Goal: Information Seeking & Learning: Learn about a topic

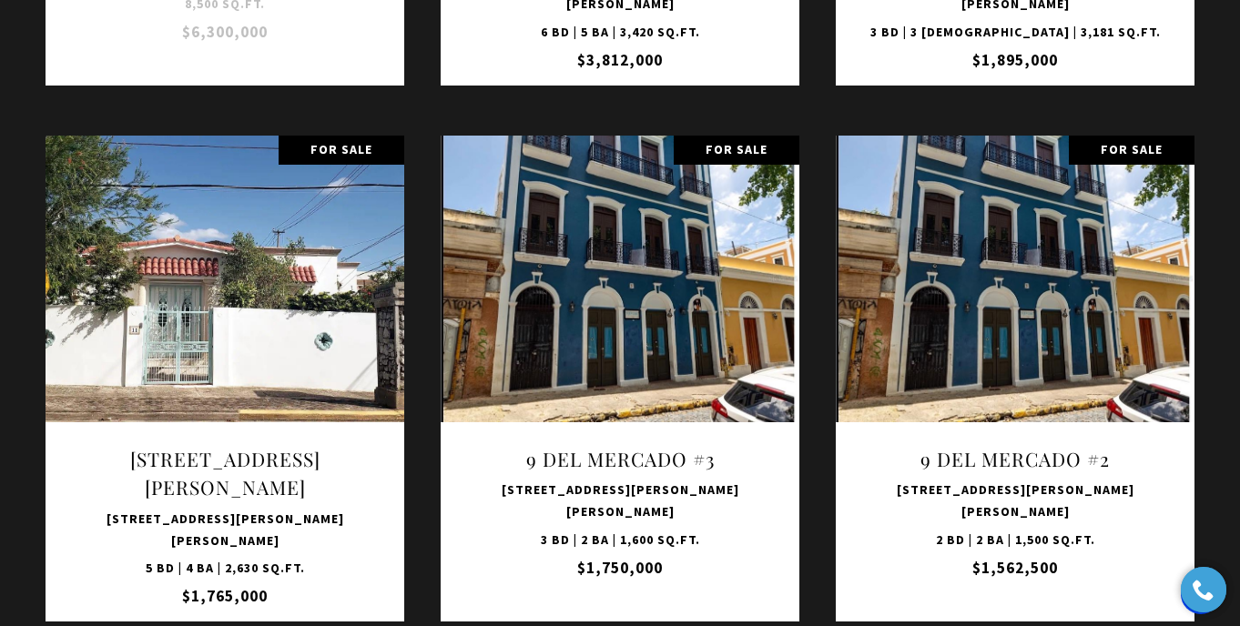
scroll to position [2872, 0]
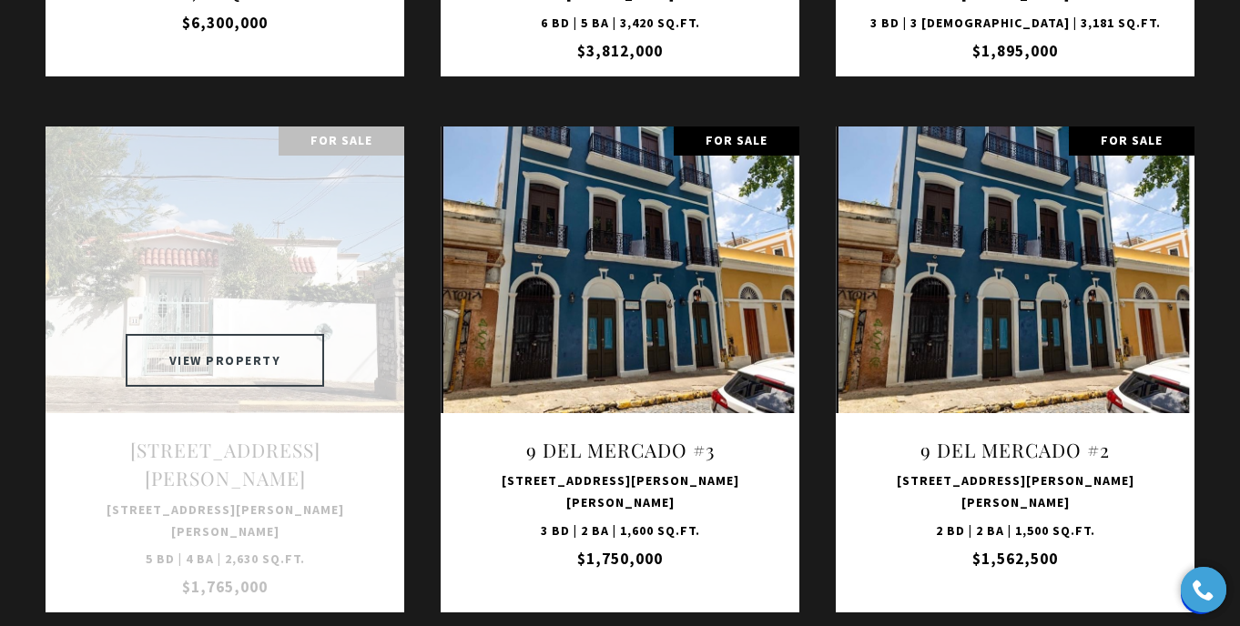
click at [217, 334] on button "VIEW PROPERTY" at bounding box center [225, 360] width 199 height 53
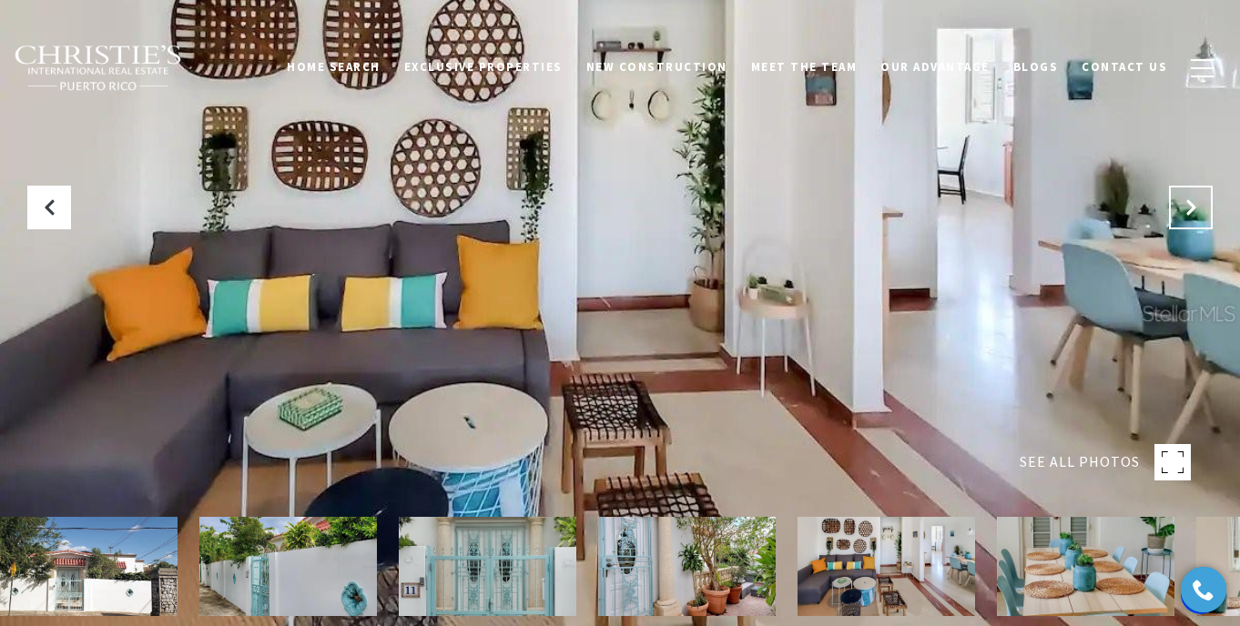
click at [1184, 203] on icon "Next Slide" at bounding box center [1191, 207] width 18 height 18
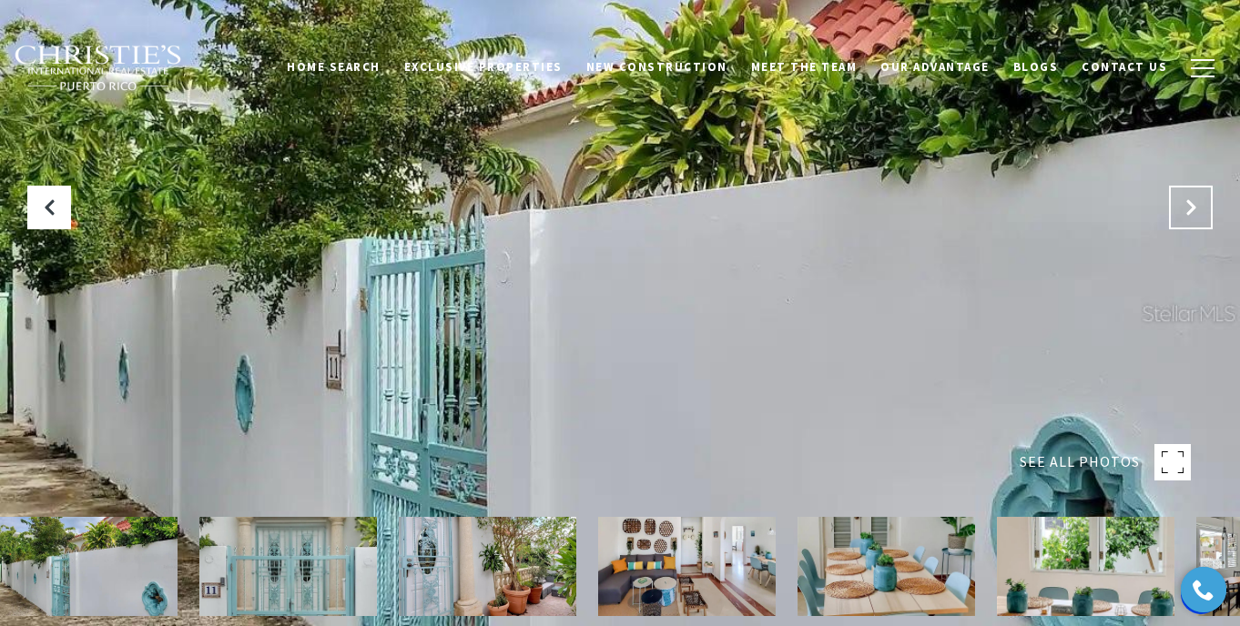
click at [1184, 203] on icon "Next Slide" at bounding box center [1191, 207] width 18 height 18
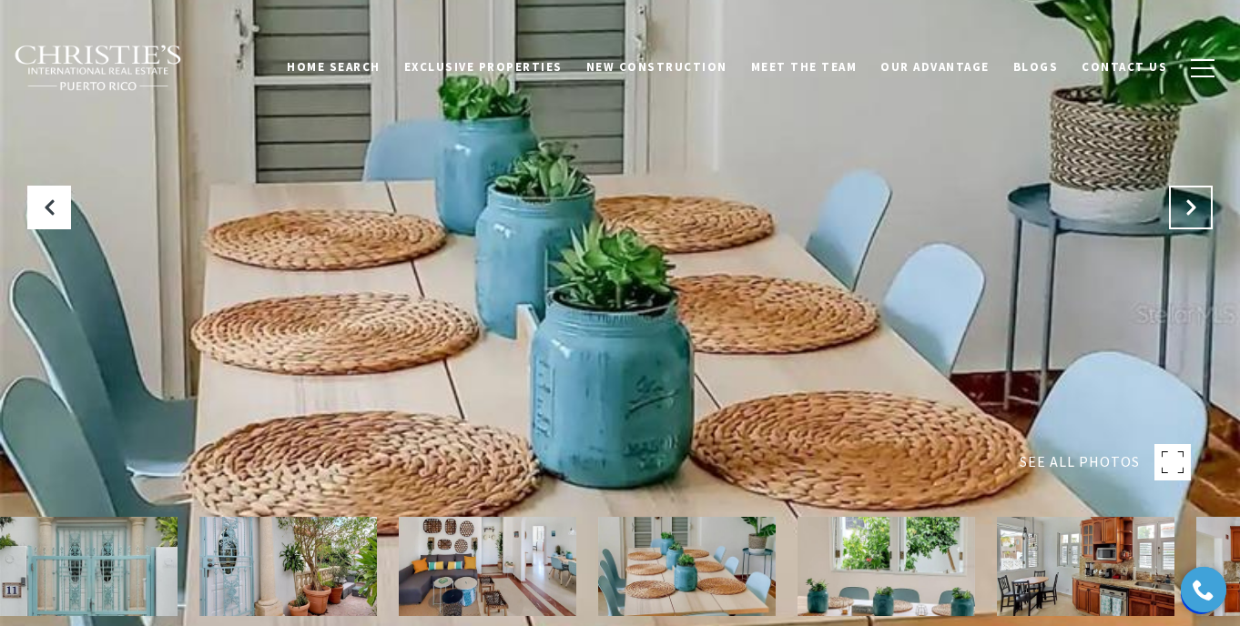
click at [1181, 226] on button "Next Slide" at bounding box center [1191, 208] width 44 height 44
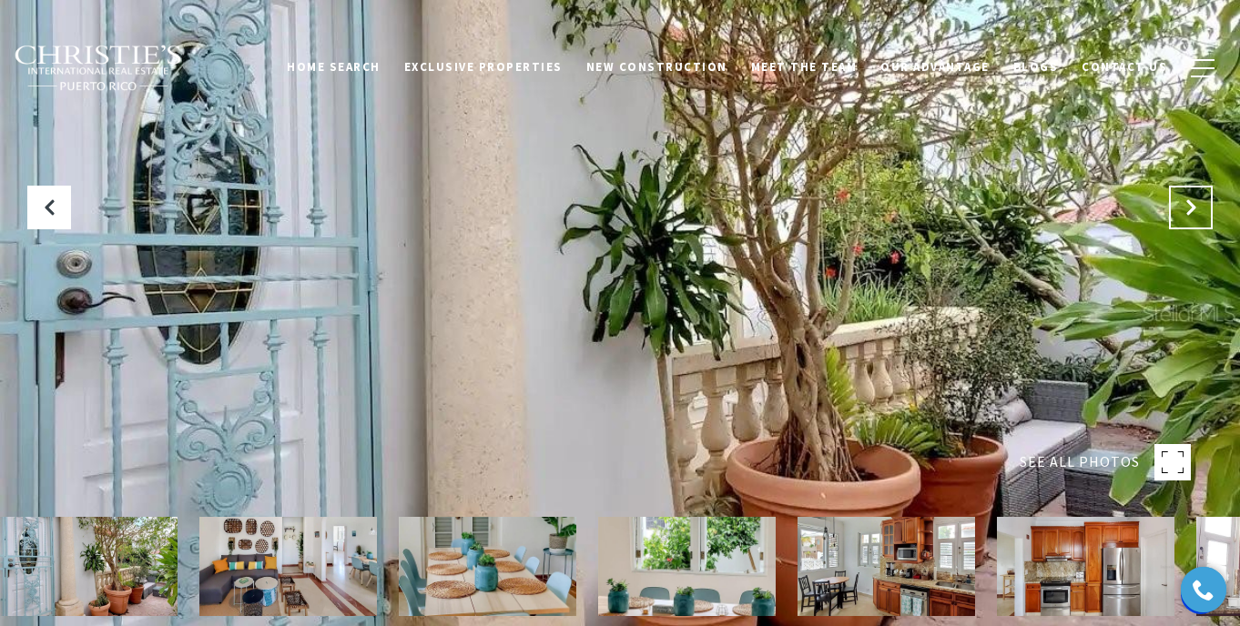
click at [1181, 226] on button "Next Slide" at bounding box center [1191, 208] width 44 height 44
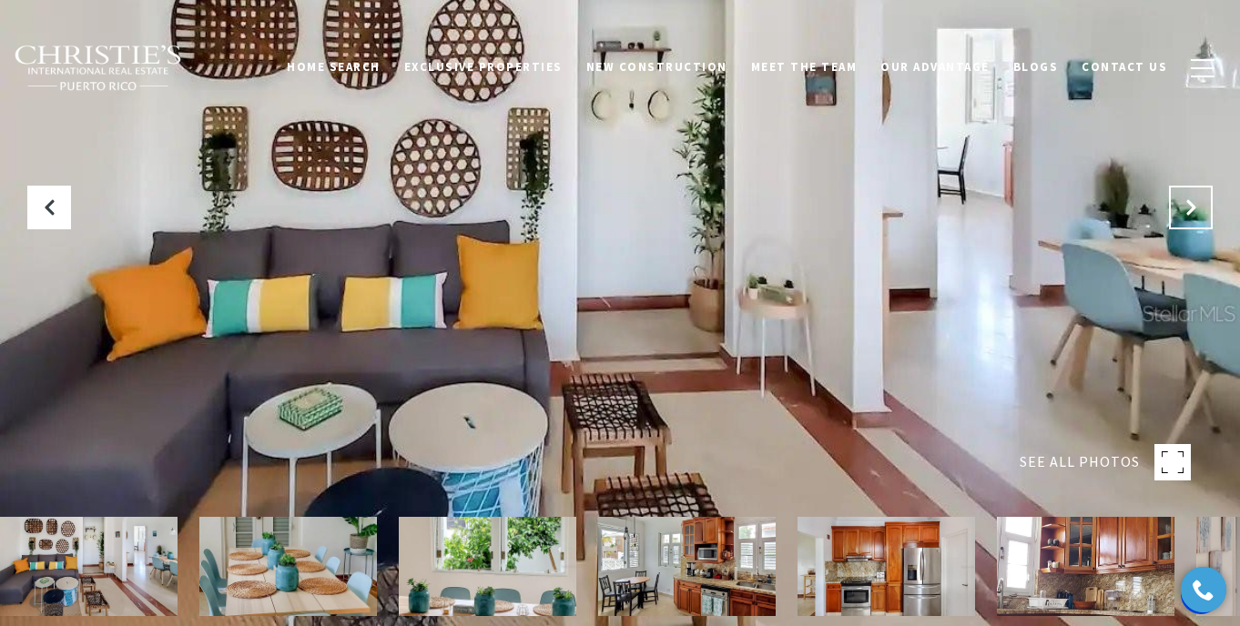
click at [1181, 226] on button "Next Slide" at bounding box center [1191, 208] width 44 height 44
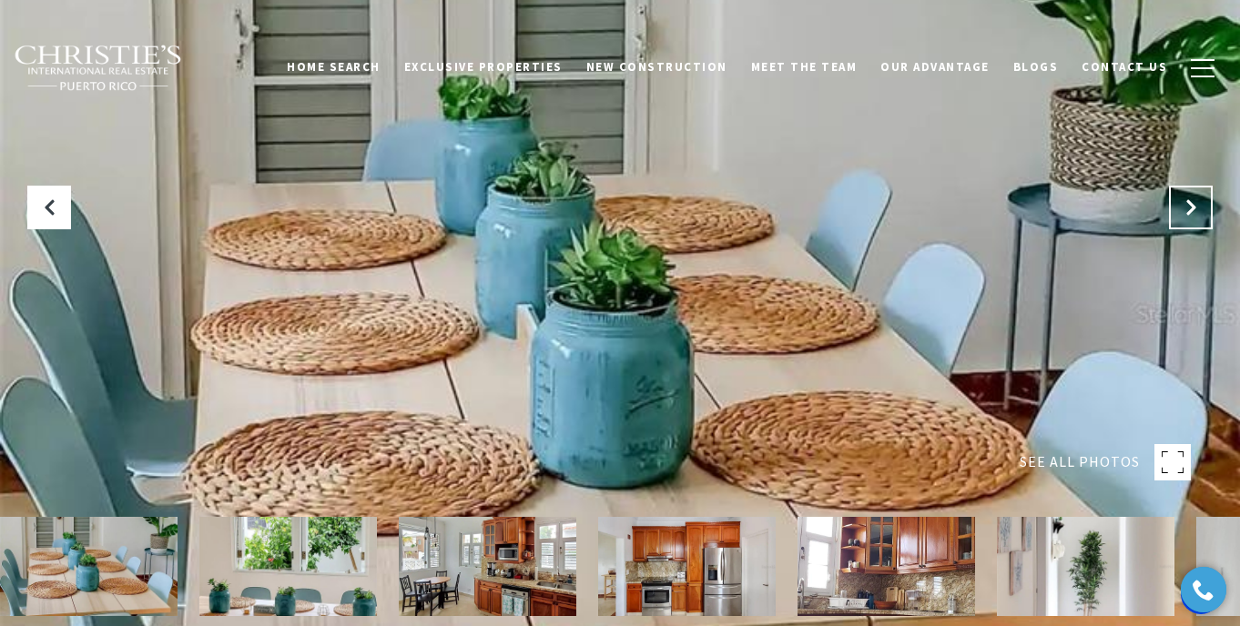
click at [1181, 226] on button "Next Slide" at bounding box center [1191, 208] width 44 height 44
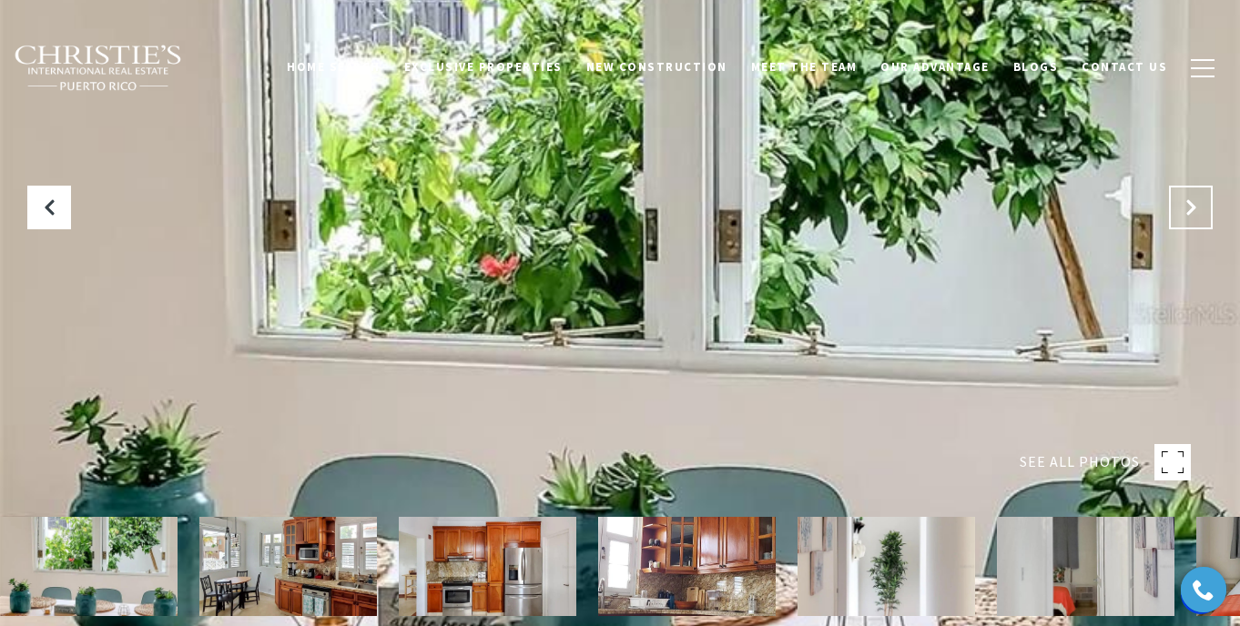
click at [1180, 227] on button "Next Slide" at bounding box center [1191, 208] width 44 height 44
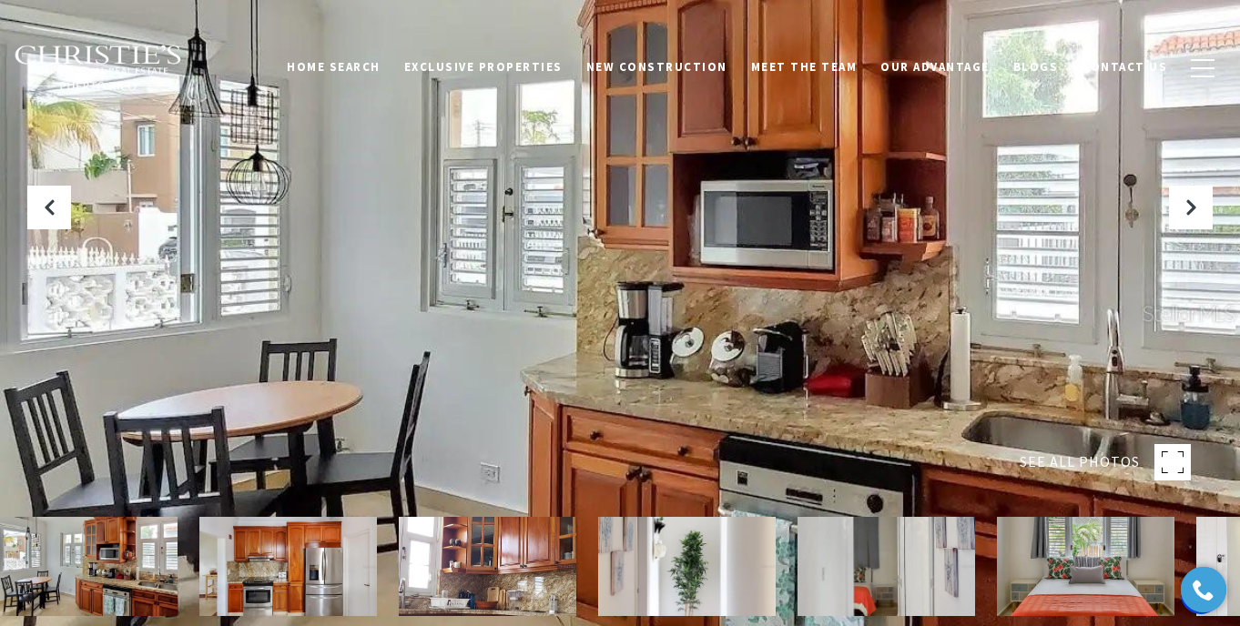
click at [1181, 229] on div "SEE ALL PHOTOS" at bounding box center [620, 429] width 1240 height 859
click at [1175, 208] on button "Next Slide" at bounding box center [1191, 208] width 44 height 44
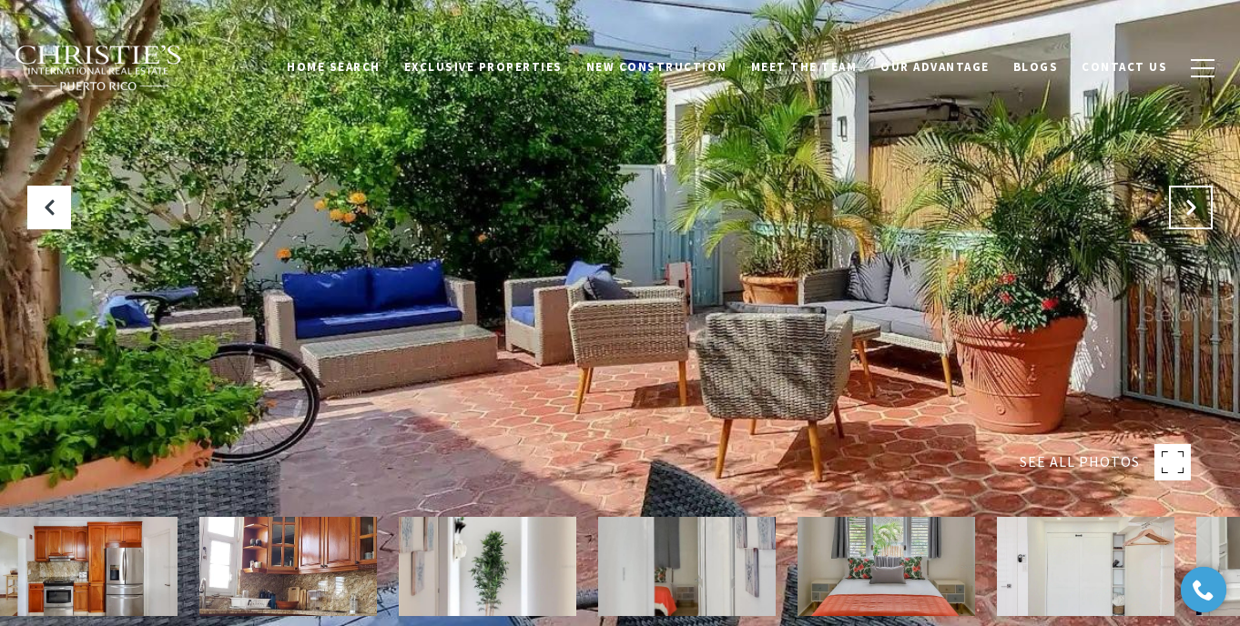
click at [1176, 209] on button "Next Slide" at bounding box center [1191, 208] width 44 height 44
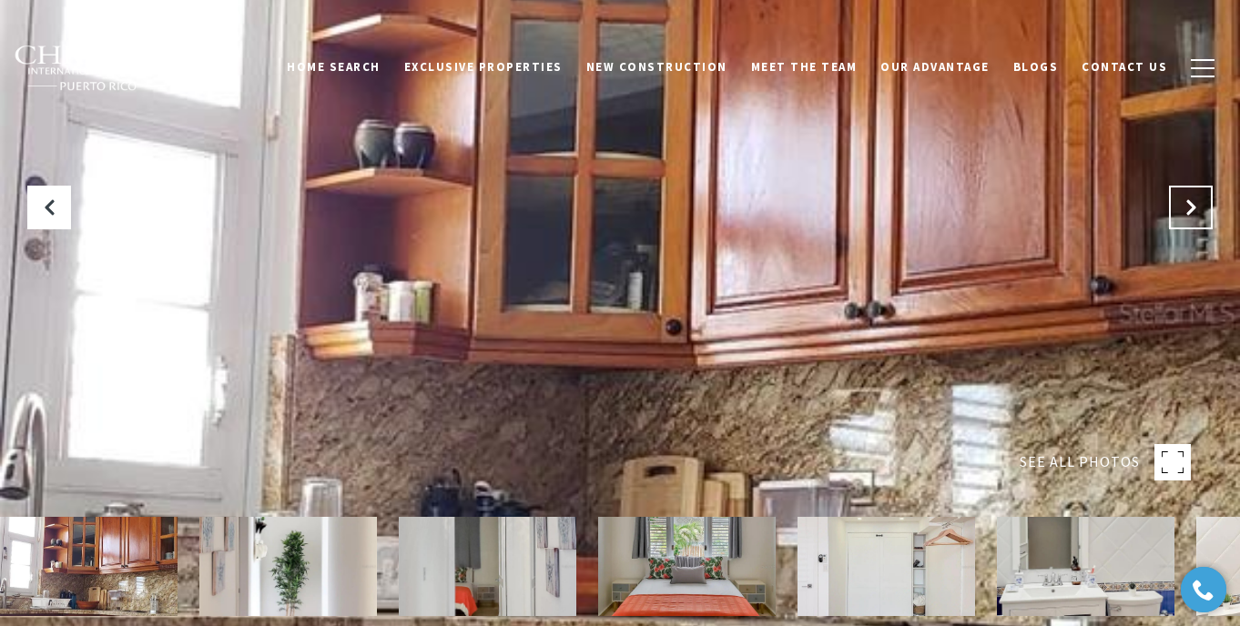
click at [1176, 209] on button "Next Slide" at bounding box center [1191, 208] width 44 height 44
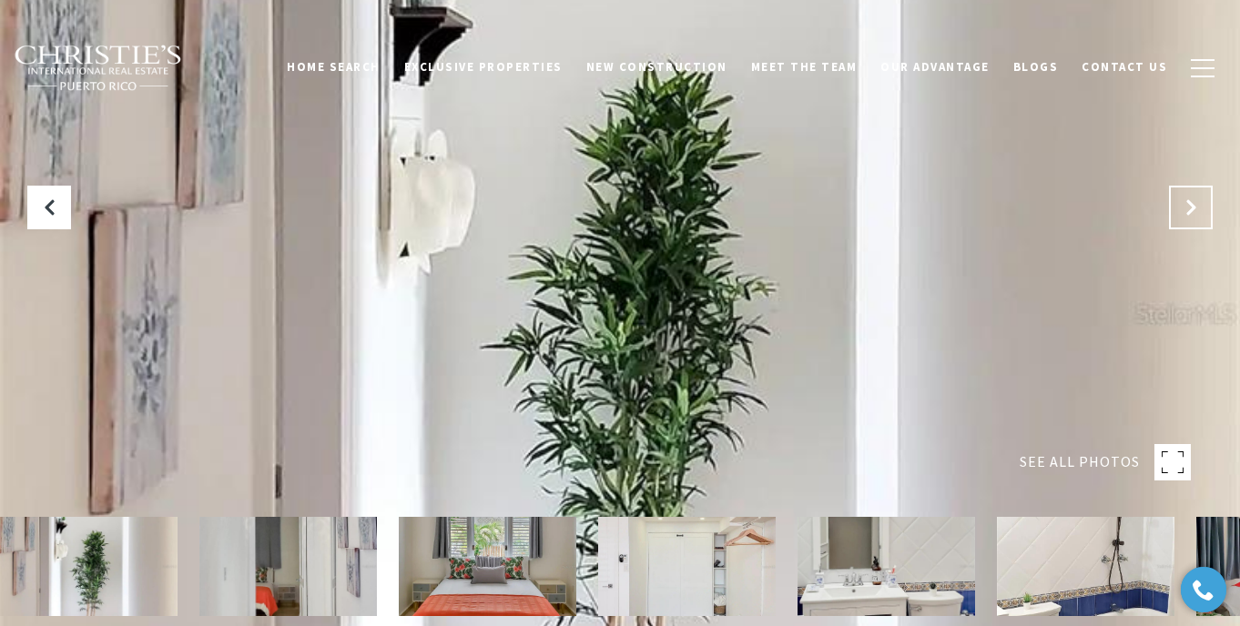
click at [1176, 209] on button "Next Slide" at bounding box center [1191, 208] width 44 height 44
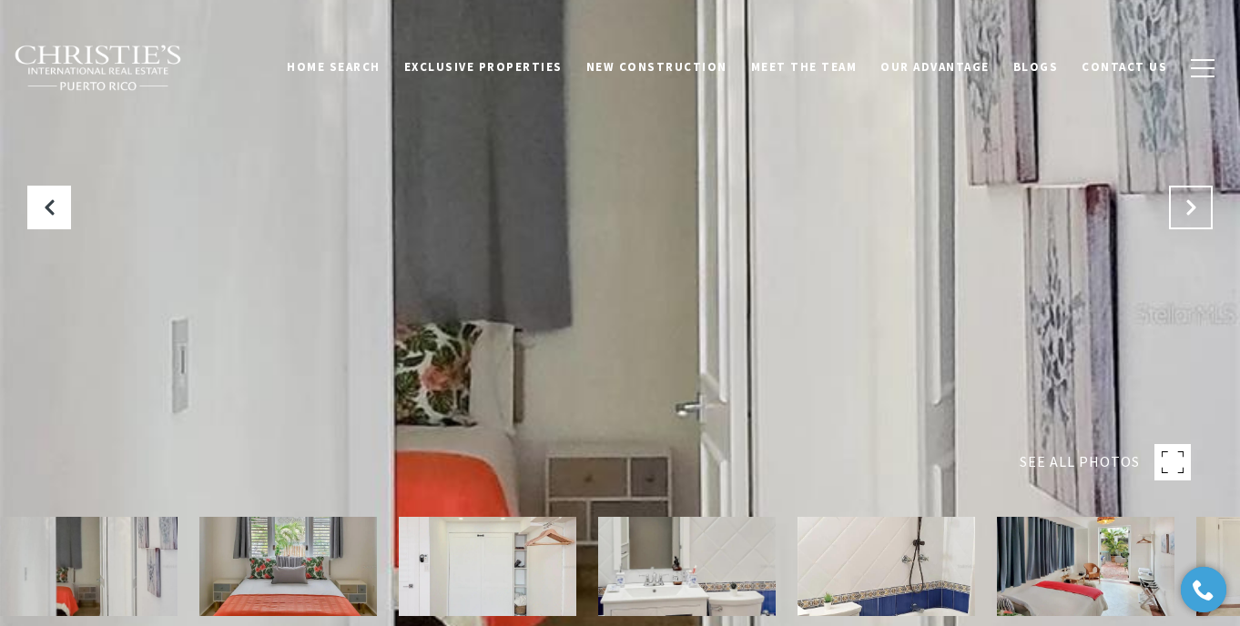
click at [1176, 210] on button "Next Slide" at bounding box center [1191, 208] width 44 height 44
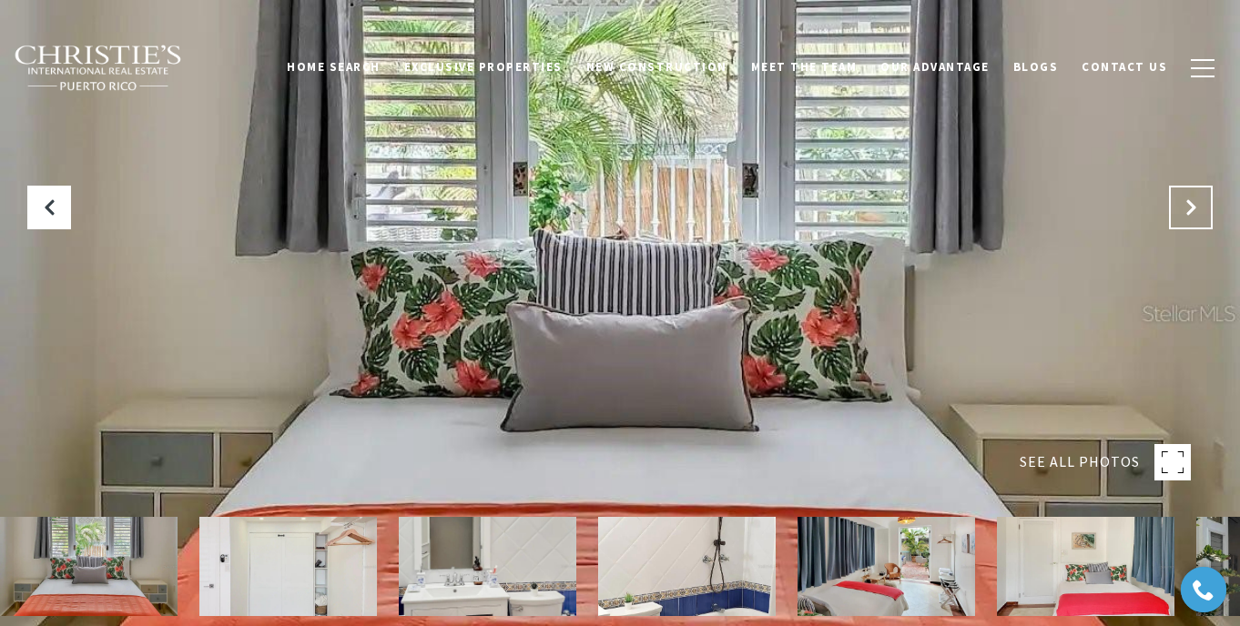
click at [1177, 210] on button "Next Slide" at bounding box center [1191, 208] width 44 height 44
